Goal: Check status: Check status

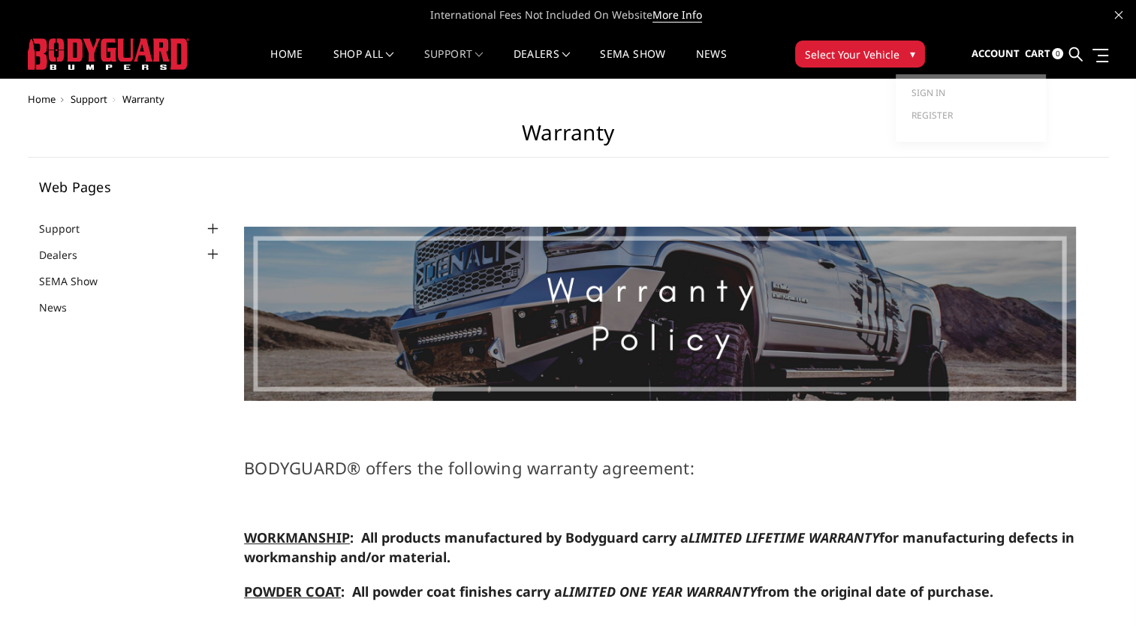
select select "US"
click at [996, 57] on span "Account" at bounding box center [995, 54] width 48 height 14
click at [929, 89] on span "Sign in" at bounding box center [928, 92] width 34 height 13
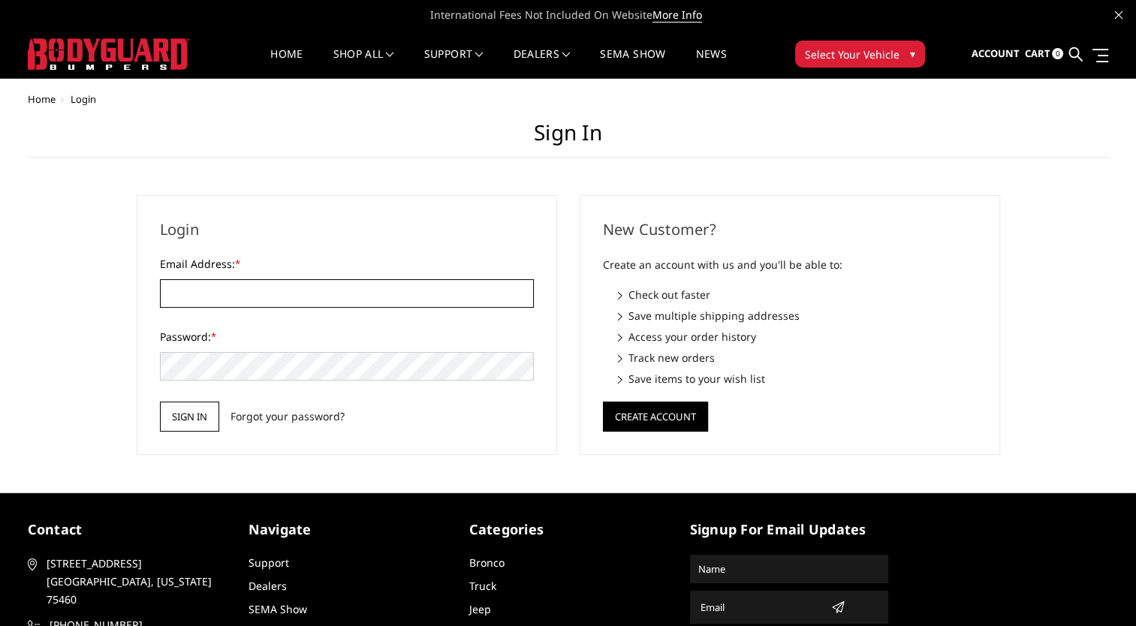
type input "[EMAIL_ADDRESS][DOMAIN_NAME]"
click at [184, 415] on input "Sign in" at bounding box center [189, 417] width 59 height 30
